Goal: Task Accomplishment & Management: Complete application form

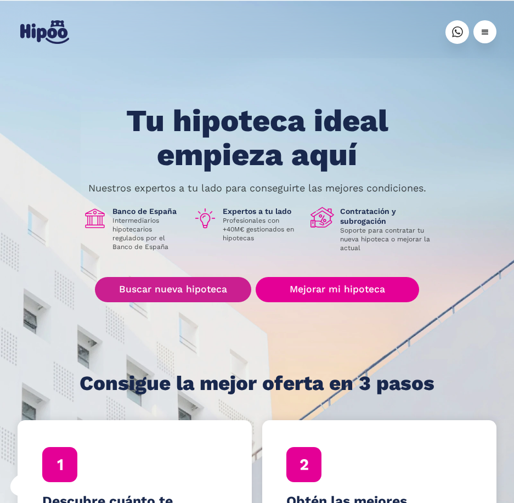
click at [233, 295] on link "Buscar nueva hipoteca" at bounding box center [173, 289] width 156 height 25
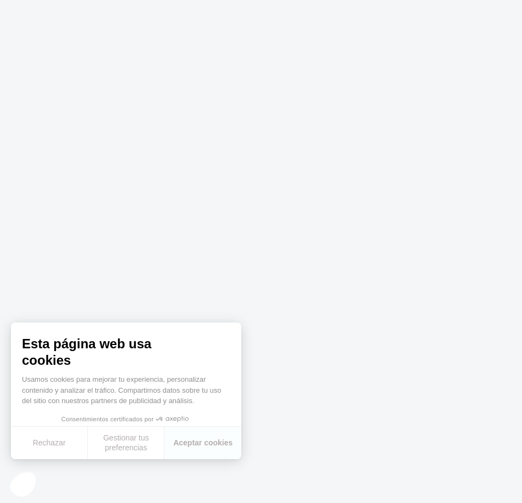
click at [329, 310] on body at bounding box center [261, 251] width 522 height 503
click at [456, 284] on body at bounding box center [261, 251] width 522 height 503
click at [345, 329] on body at bounding box center [261, 251] width 522 height 503
click at [244, 307] on body at bounding box center [261, 251] width 522 height 503
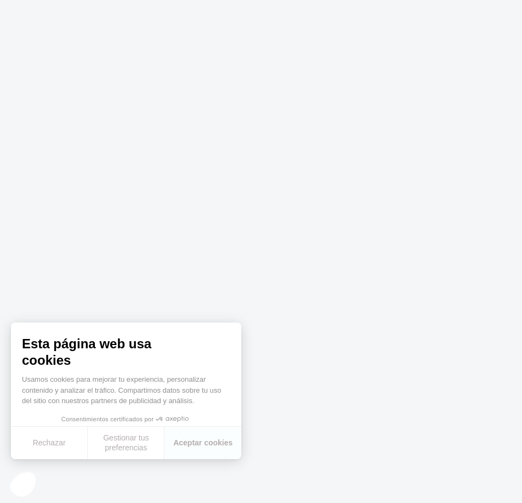
click at [378, 304] on body at bounding box center [261, 251] width 522 height 503
